Goal: Navigation & Orientation: Find specific page/section

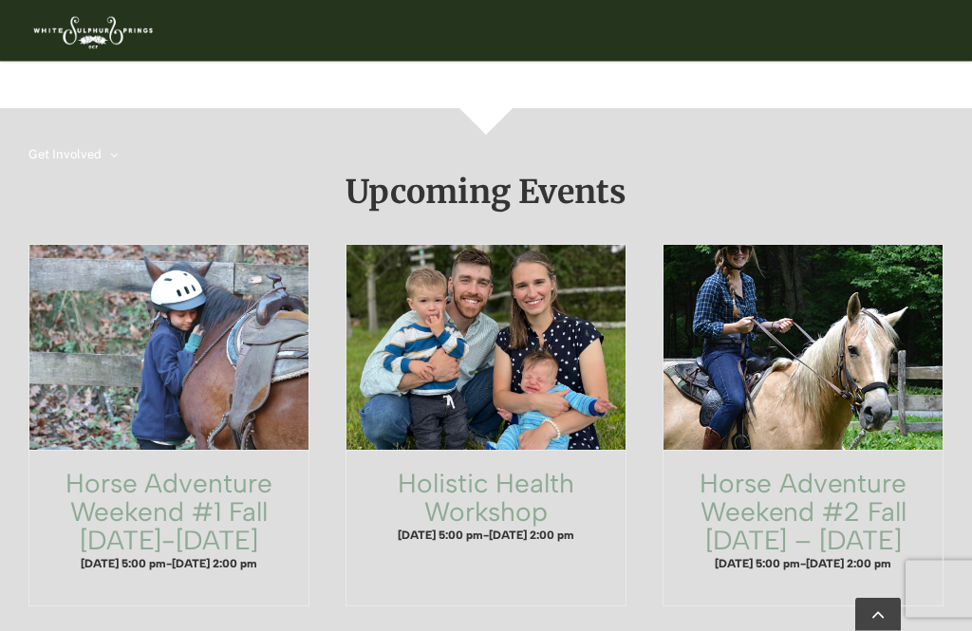
scroll to position [1276, 0]
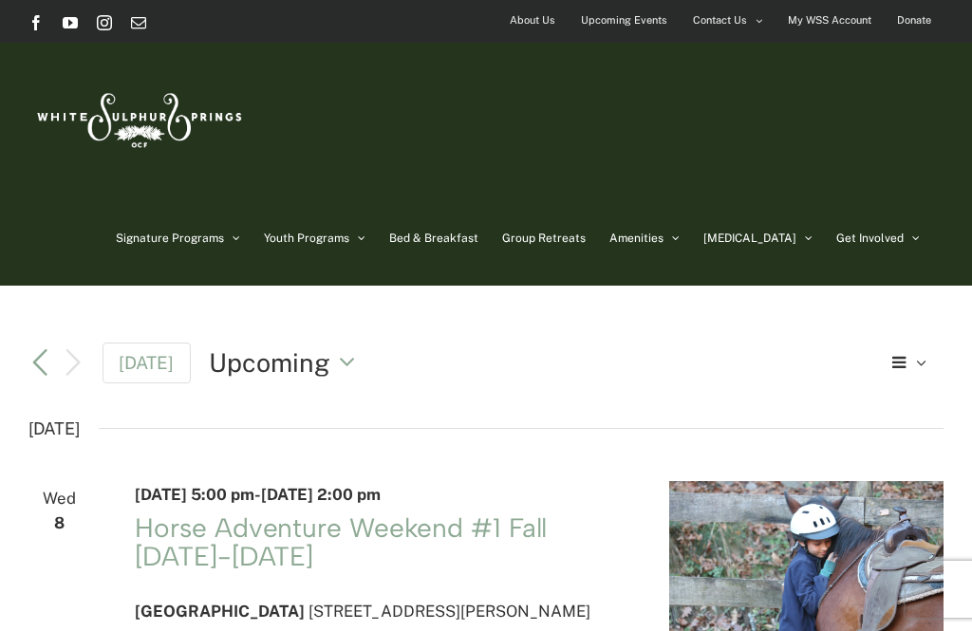
click at [648, 414] on h2 "[DATE]" at bounding box center [485, 429] width 915 height 30
click at [160, 352] on link "[DATE]" at bounding box center [146, 363] width 89 height 41
click at [145, 368] on link "[DATE]" at bounding box center [146, 363] width 89 height 41
click at [585, 221] on link "Group Retreats" at bounding box center [543, 238] width 83 height 95
